Goal: Transaction & Acquisition: Book appointment/travel/reservation

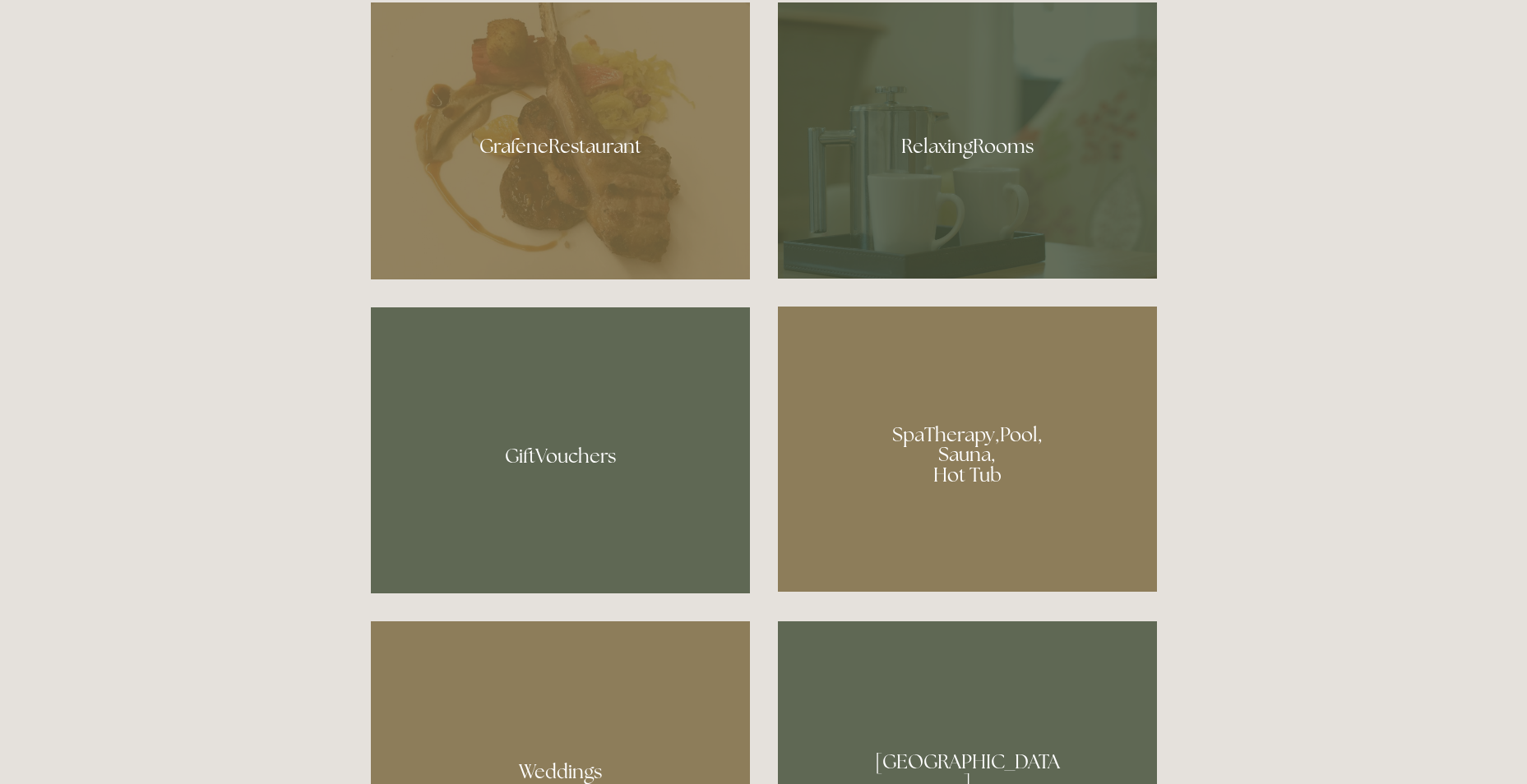
scroll to position [1069, 0]
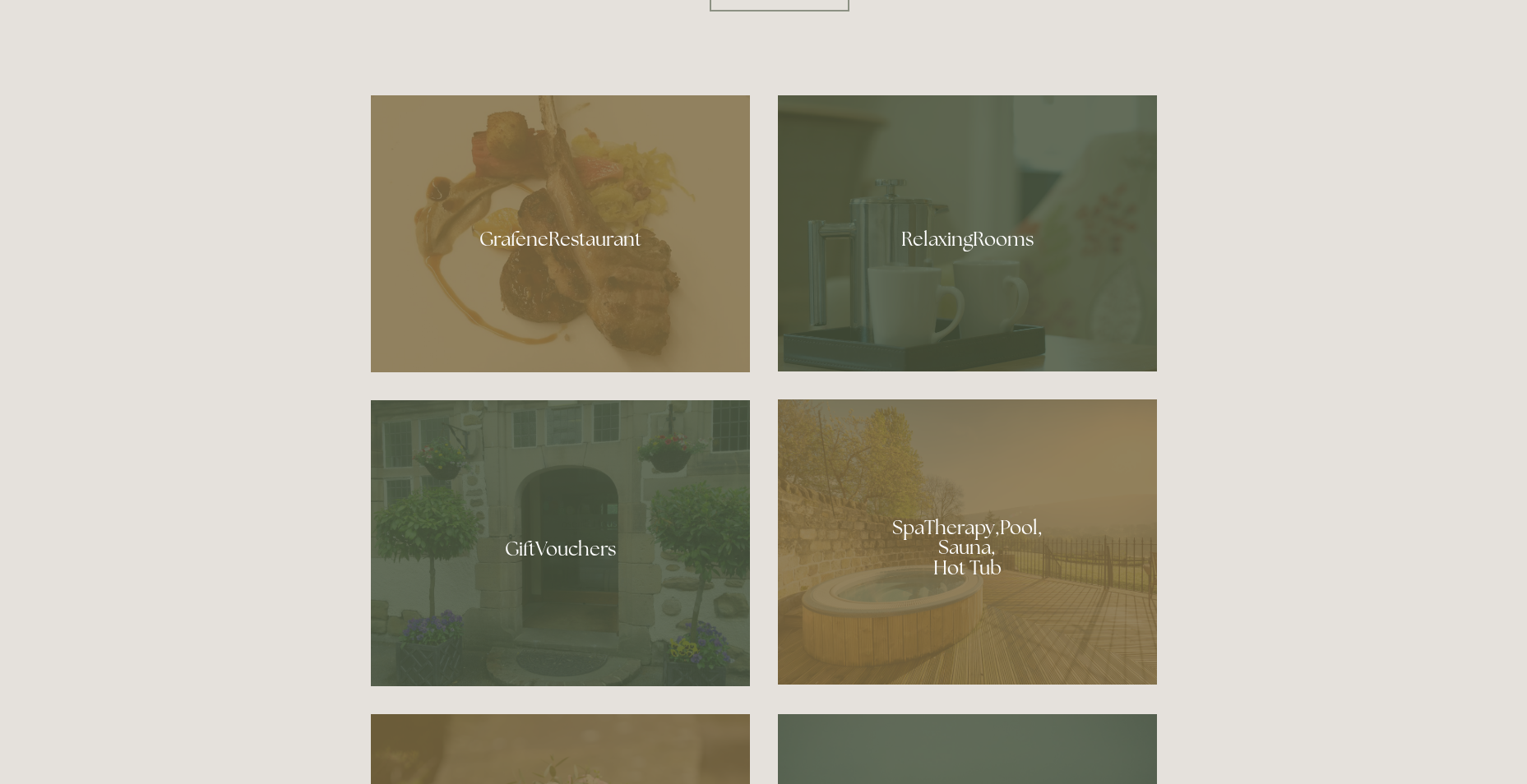
click at [954, 234] on div at bounding box center [968, 234] width 379 height 277
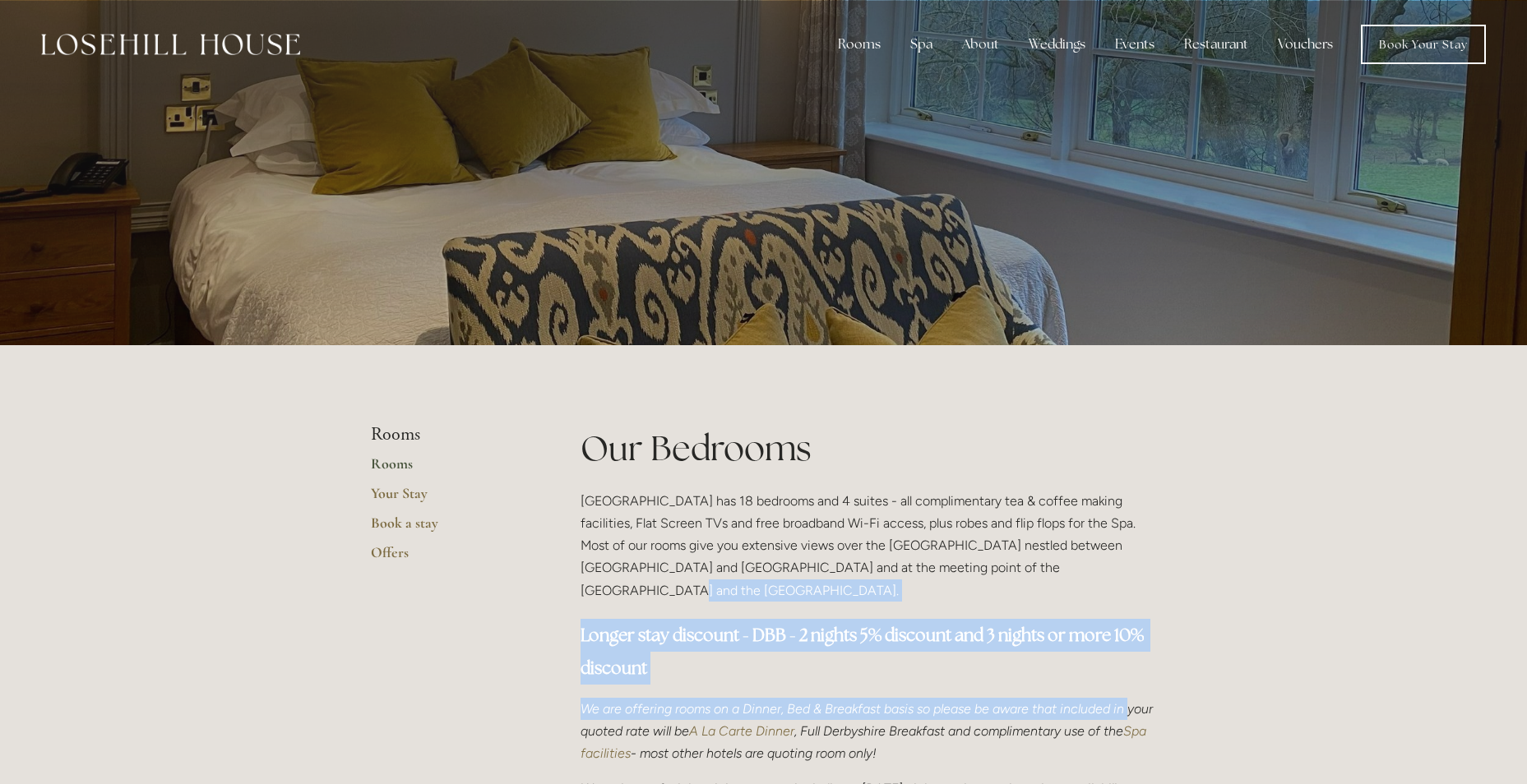
drag, startPoint x: 1012, startPoint y: 570, endPoint x: 1133, endPoint y: 668, distance: 155.7
click at [1133, 668] on div "Our Bedrooms Losehill House Hotel has 18 bedrooms and 4 suites - all compliment…" at bounding box center [868, 768] width 576 height 688
drag, startPoint x: 1133, startPoint y: 668, endPoint x: 1114, endPoint y: 693, distance: 31.4
click at [1114, 702] on em "We are offering rooms on a Dinner, Bed & Breakfast basis so please be aware tha…" at bounding box center [867, 721] width 575 height 38
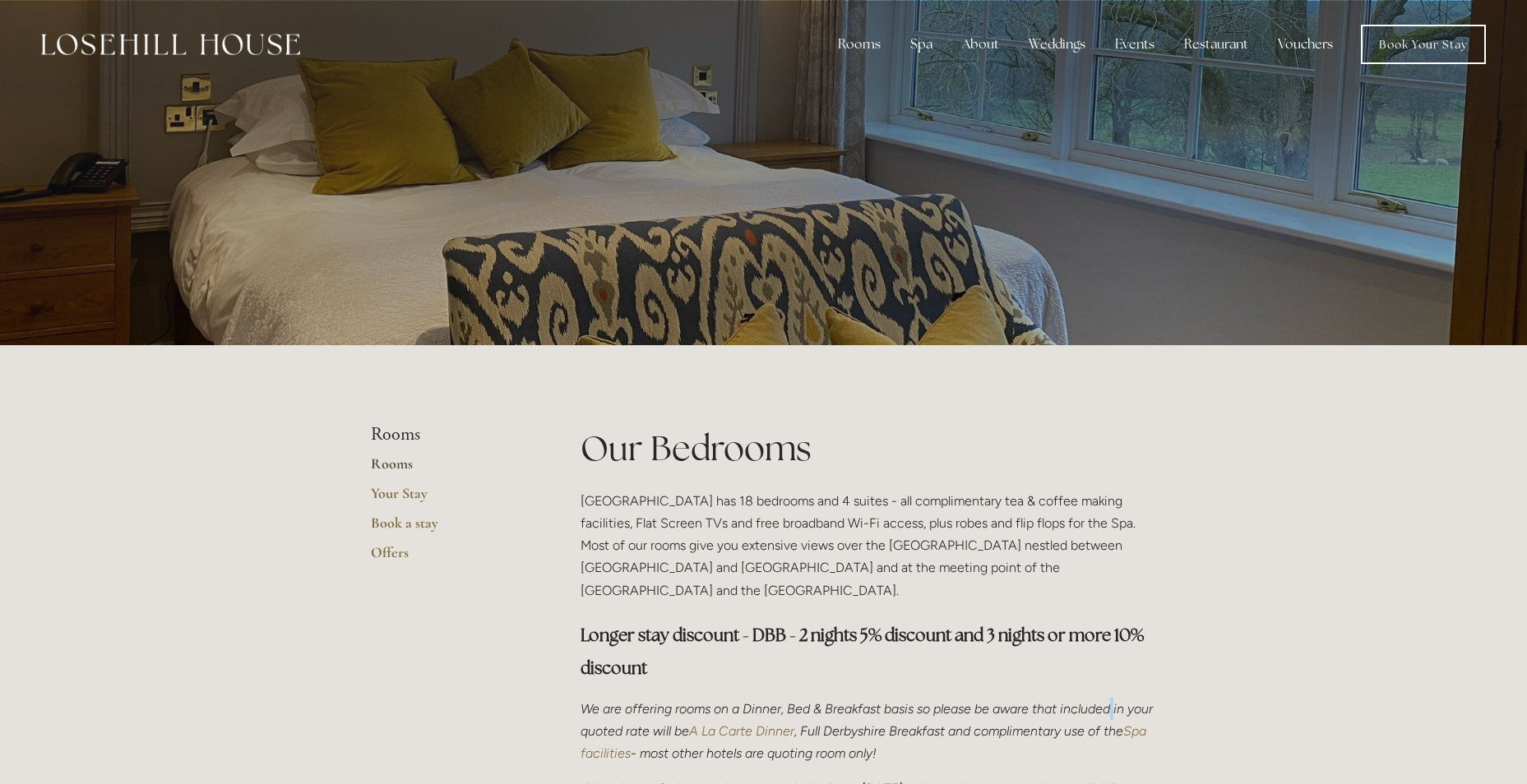
click at [1114, 702] on em "We are offering rooms on a Dinner, Bed & Breakfast basis so please be aware tha…" at bounding box center [867, 721] width 575 height 38
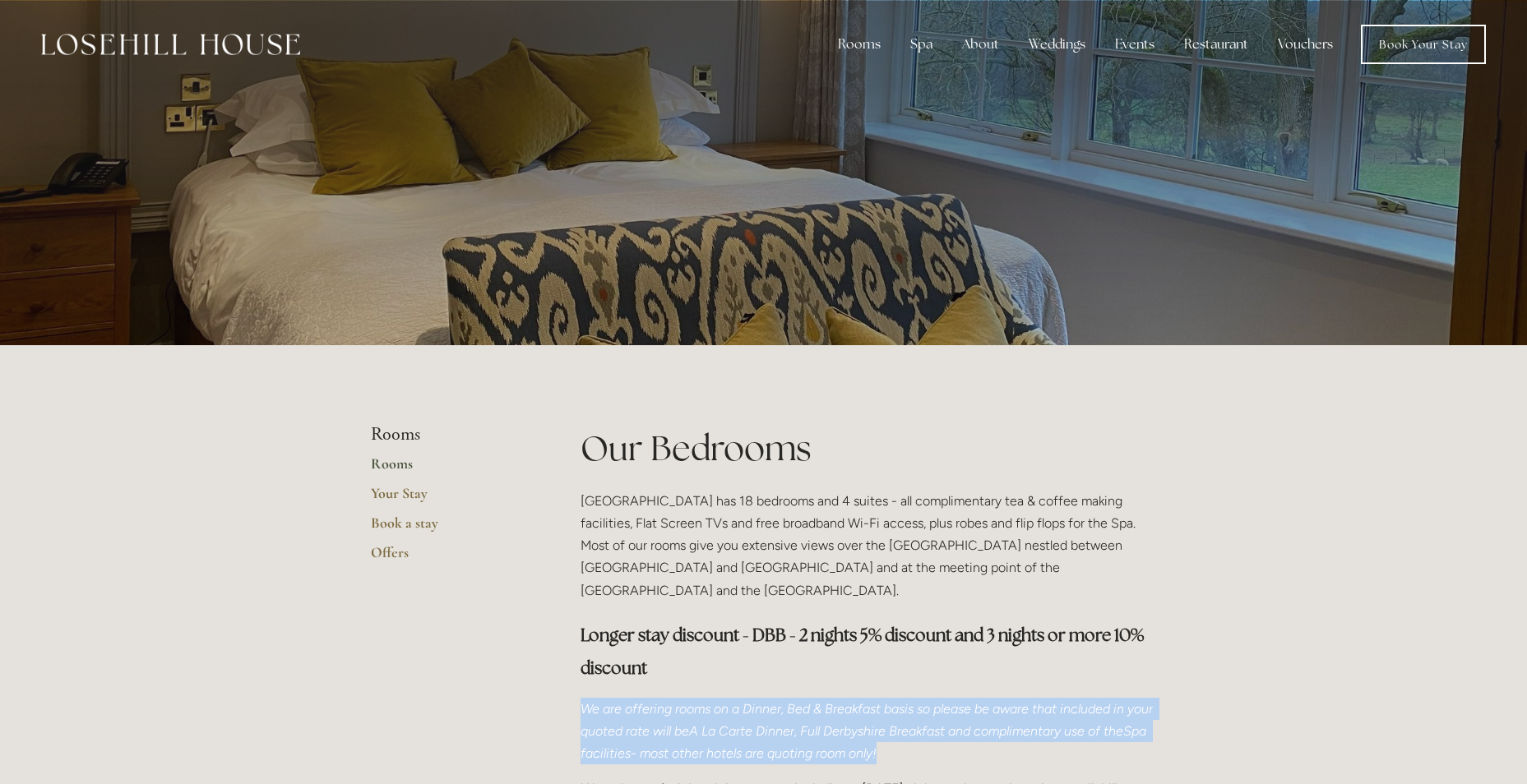
click at [1114, 702] on em "We are offering rooms on a Dinner, Bed & Breakfast basis so please be aware tha…" at bounding box center [867, 721] width 575 height 38
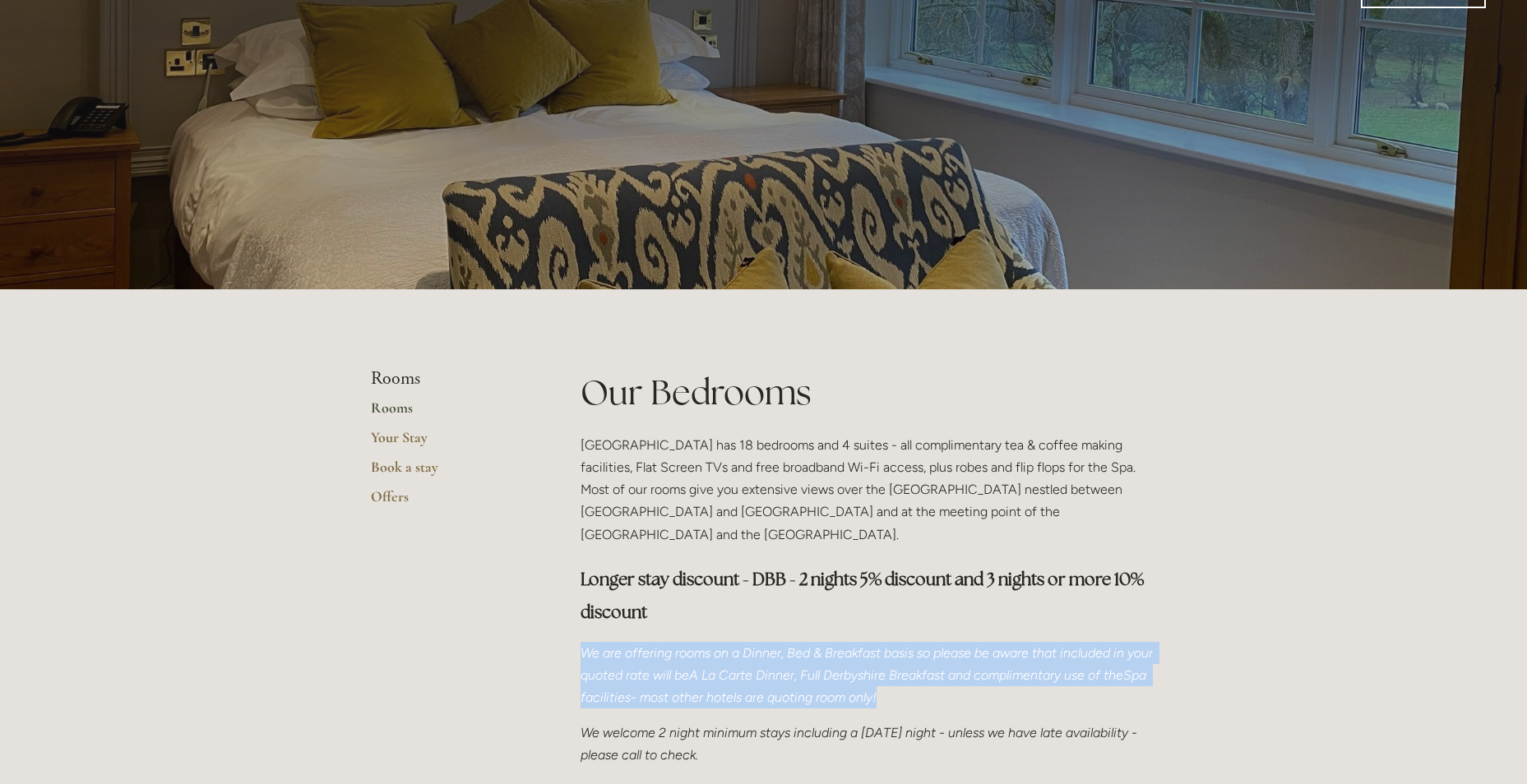
scroll to position [82, 0]
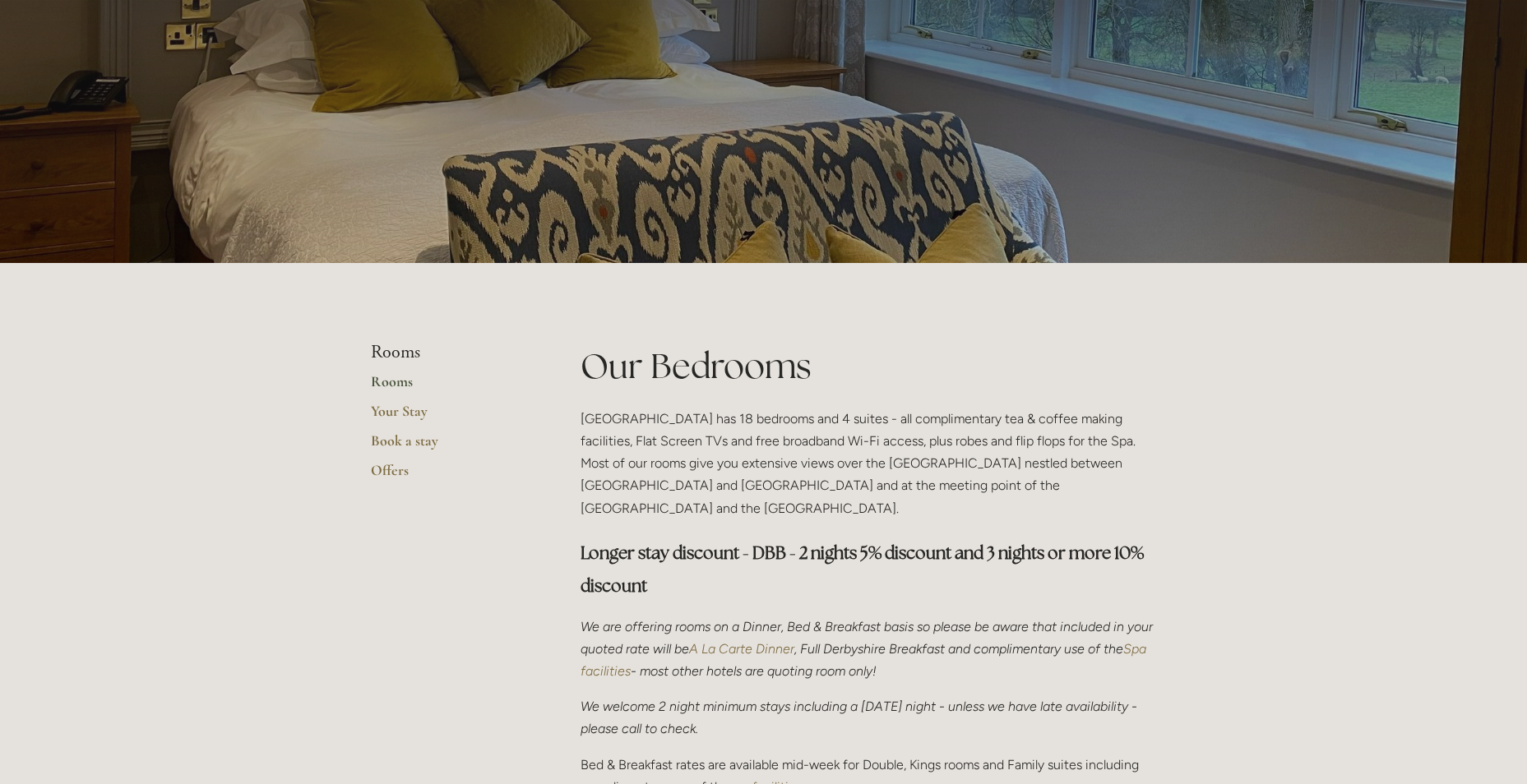
click at [1033, 568] on h3 "Longer stay discount - DBB - 2 nights 5% discount and 3 nights or more 10% disc…" at bounding box center [868, 570] width 576 height 66
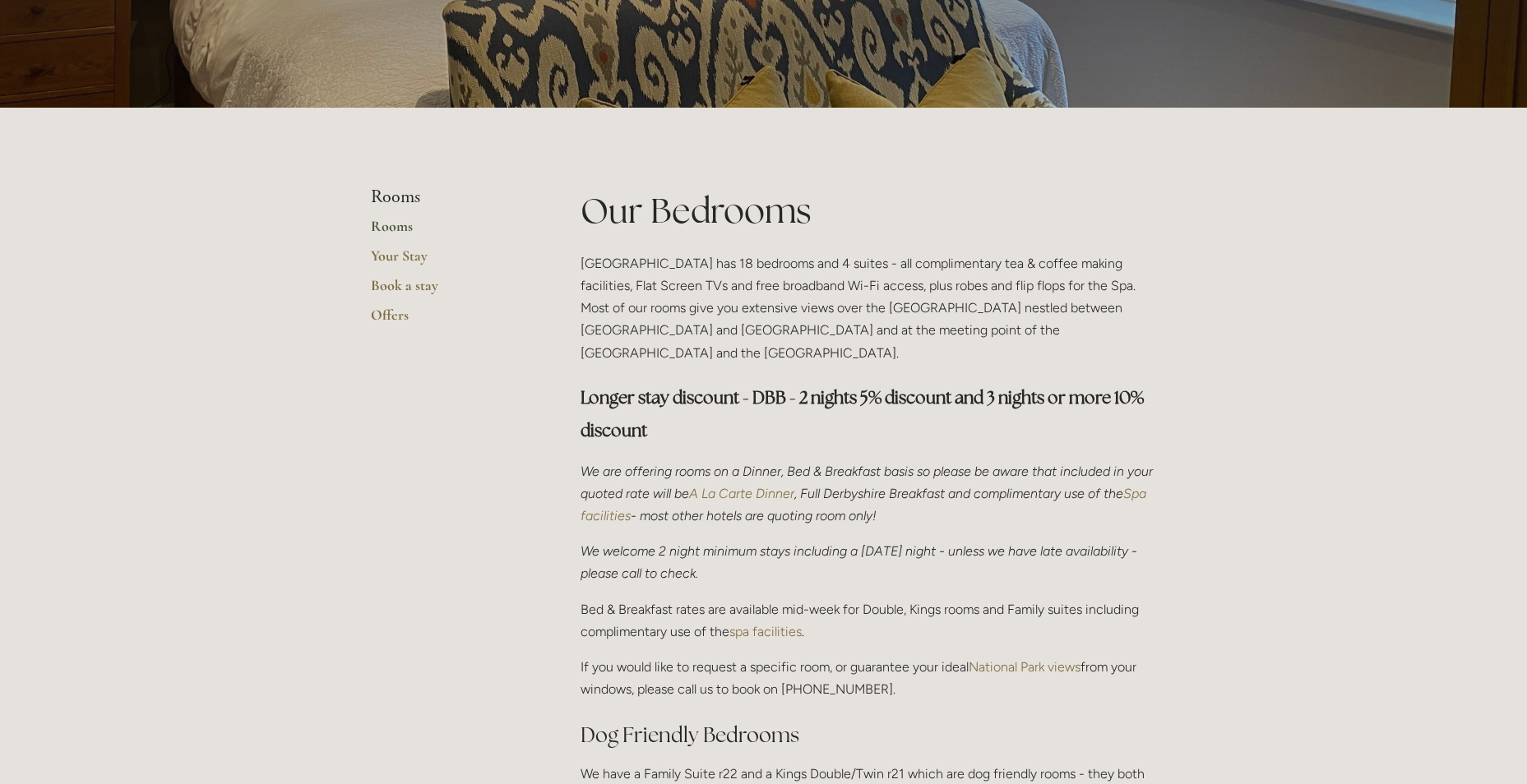
scroll to position [247, 0]
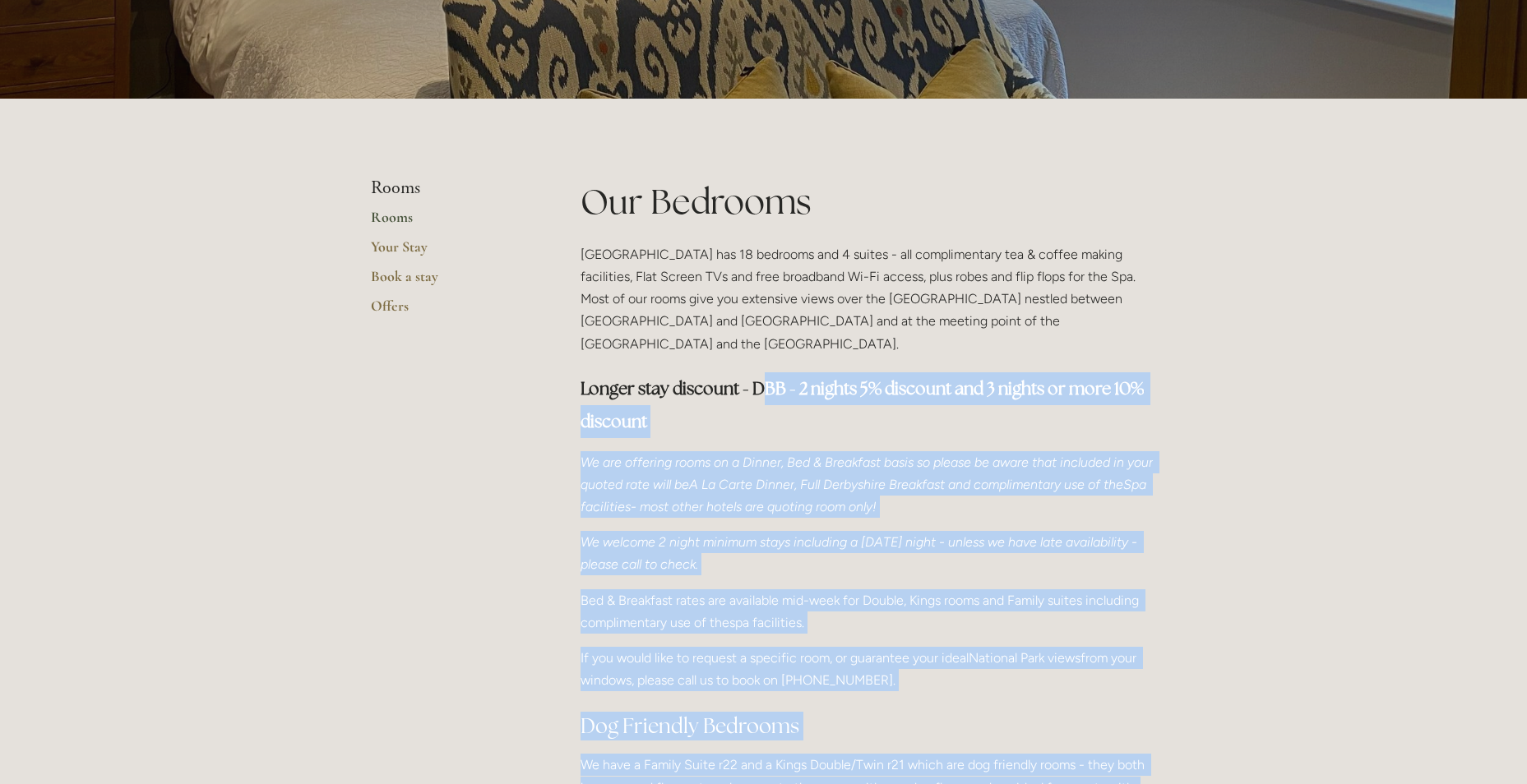
drag, startPoint x: 770, startPoint y: 359, endPoint x: 1240, endPoint y: 604, distance: 530.0
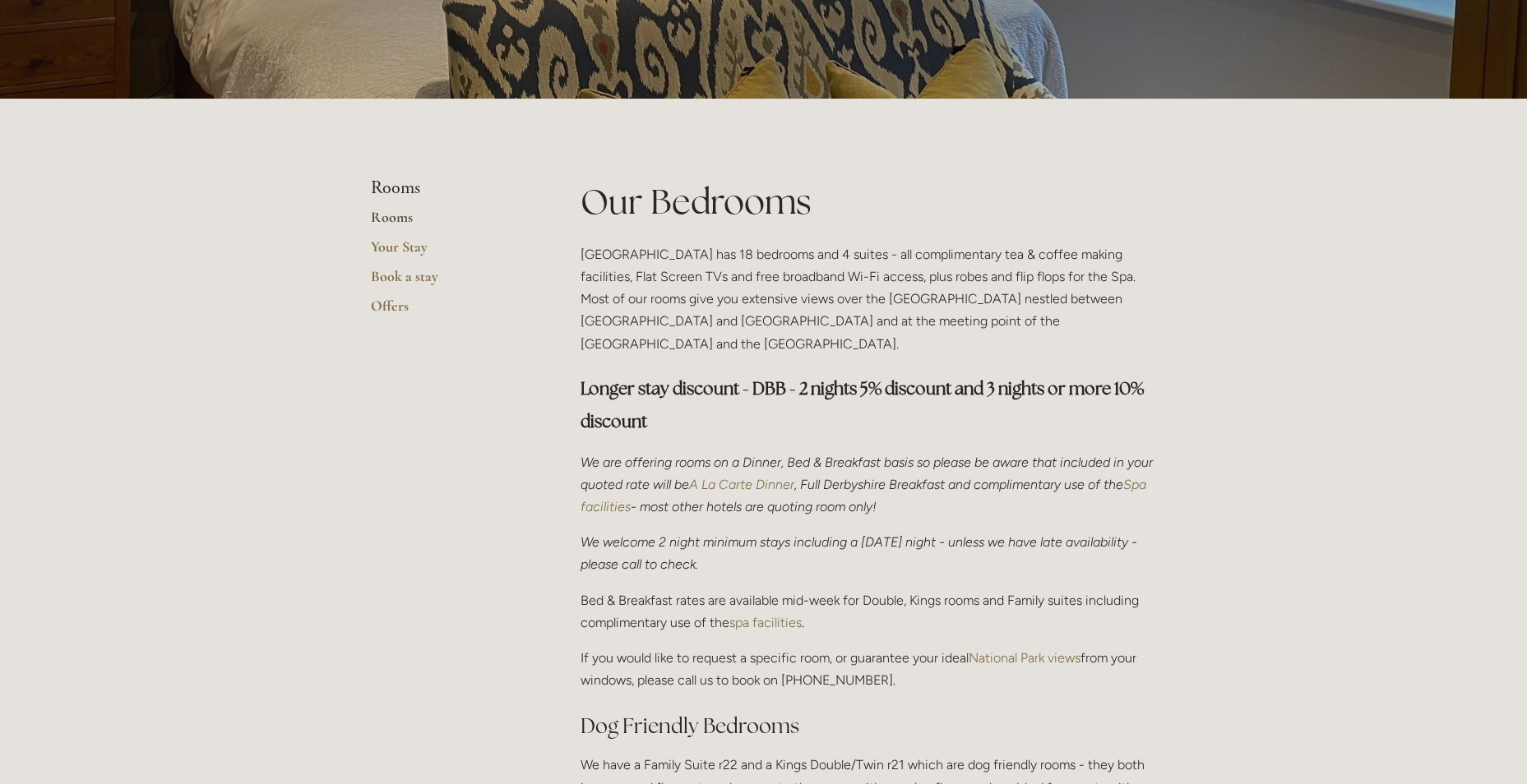
drag, startPoint x: 1240, startPoint y: 604, endPoint x: 1241, endPoint y: 594, distance: 10.0
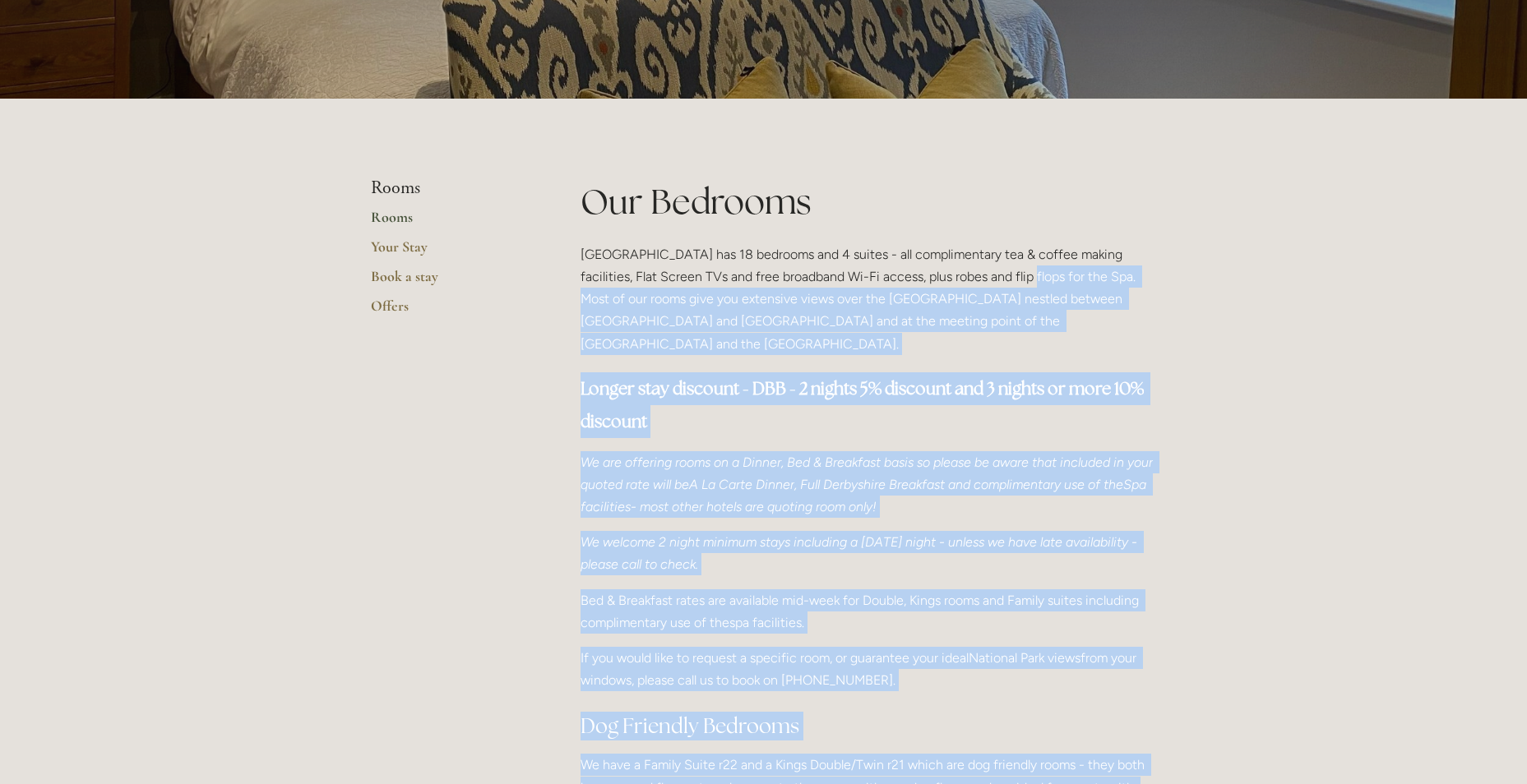
drag, startPoint x: 1022, startPoint y: 282, endPoint x: 1301, endPoint y: 657, distance: 467.4
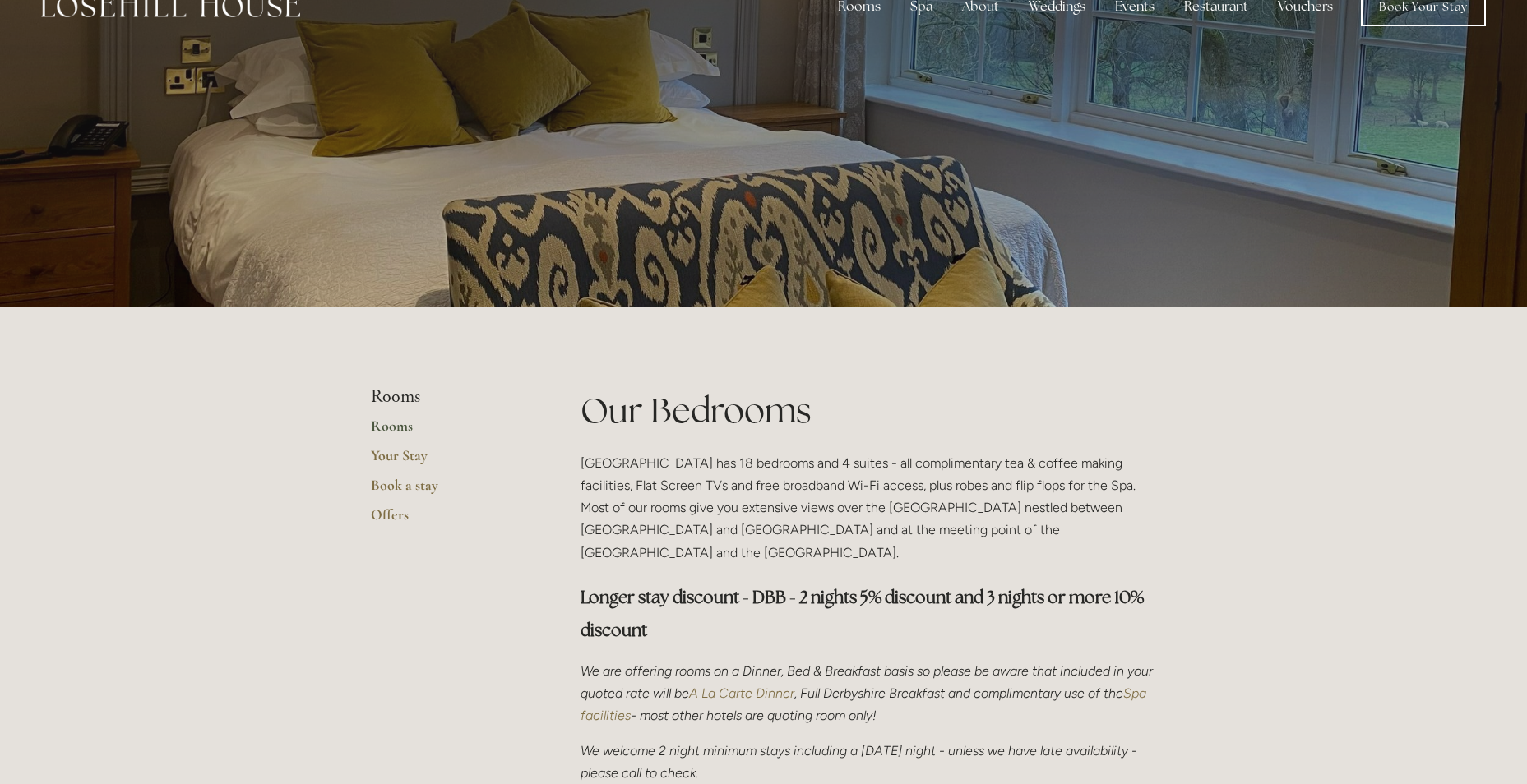
scroll to position [0, 0]
